Goal: Check status: Check status

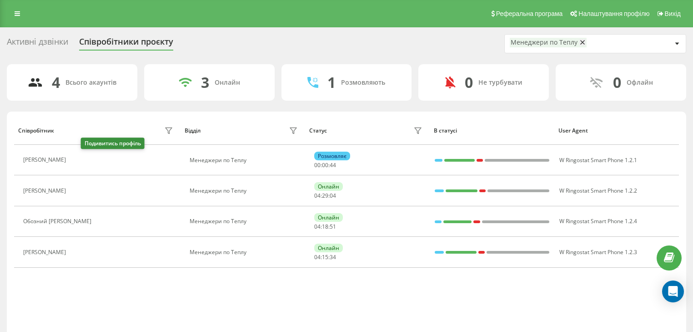
click at [80, 160] on icon at bounding box center [75, 159] width 7 height 7
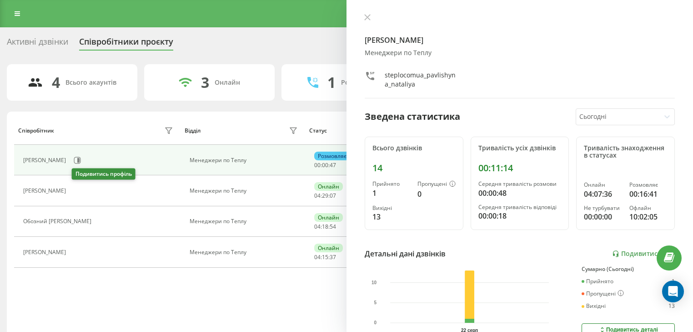
click at [76, 190] on icon at bounding box center [75, 190] width 7 height 7
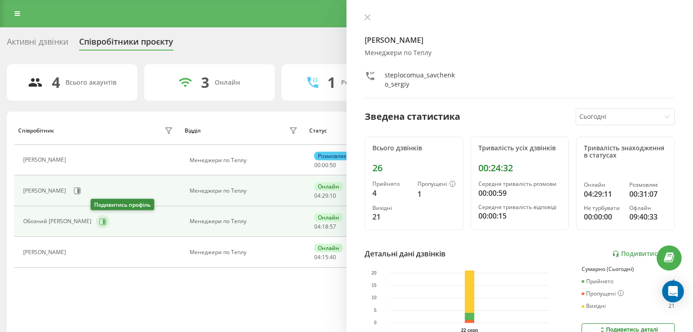
click at [100, 226] on button at bounding box center [103, 222] width 14 height 14
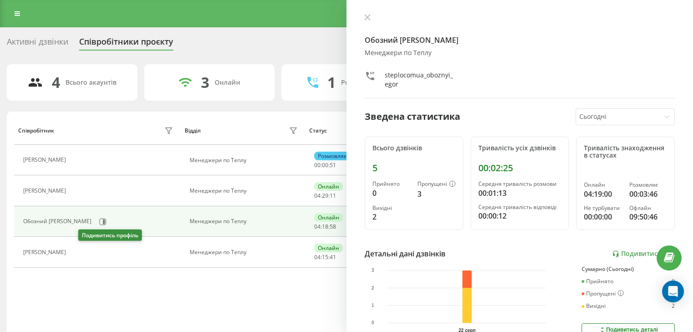
click at [80, 252] on icon at bounding box center [75, 251] width 7 height 7
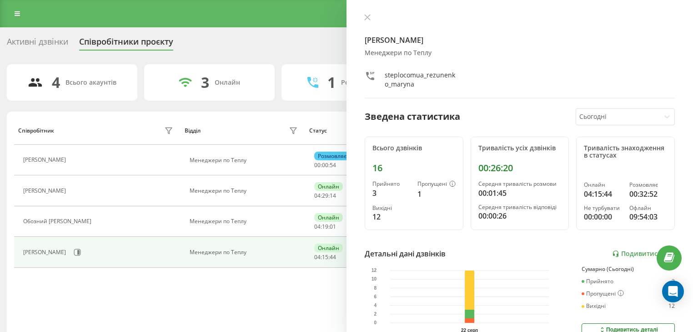
drag, startPoint x: 366, startPoint y: 20, endPoint x: 363, endPoint y: 54, distance: 34.2
click at [366, 20] on button at bounding box center [368, 18] width 12 height 9
